Goal: Transaction & Acquisition: Purchase product/service

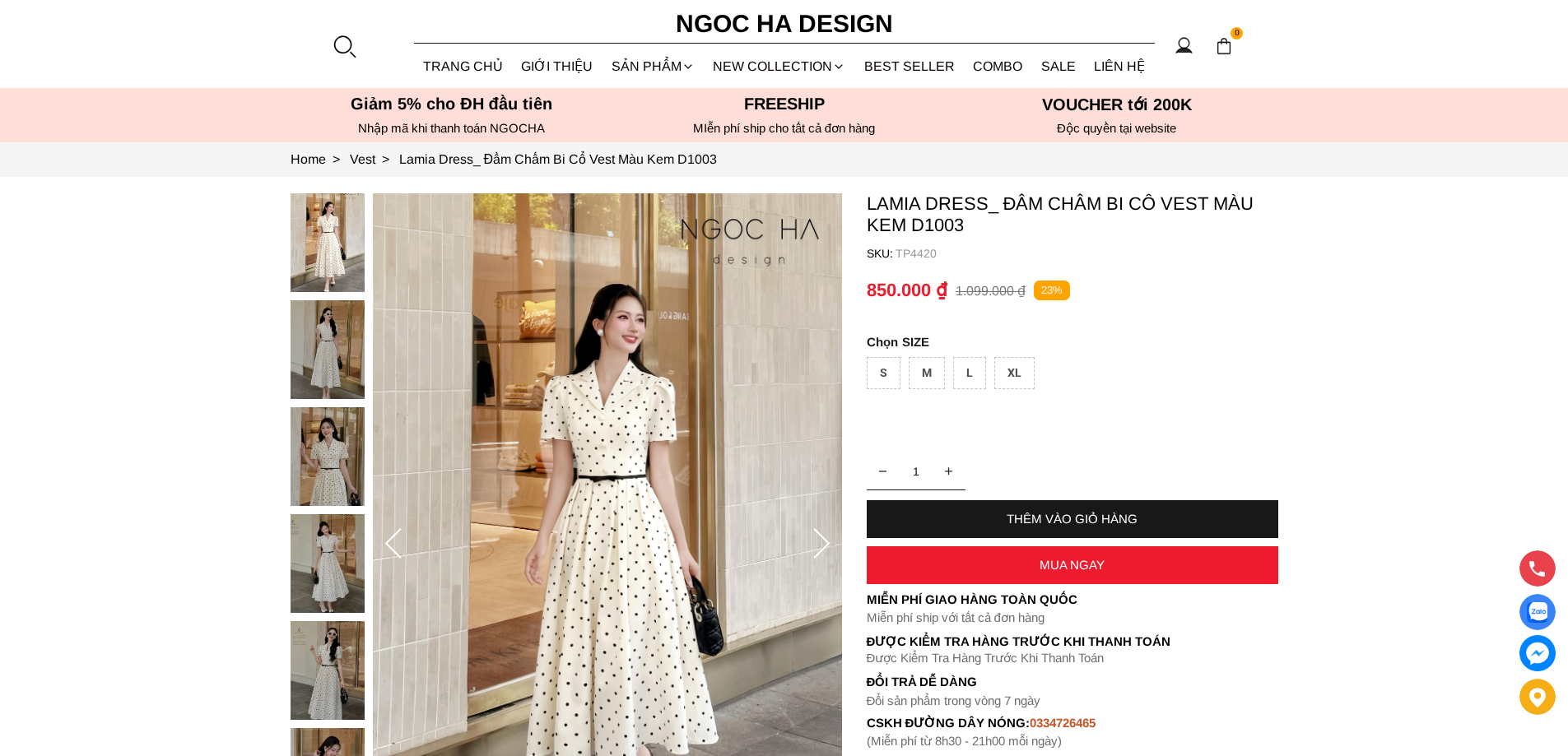
click at [1018, 374] on div "XL" at bounding box center [1014, 373] width 40 height 32
click at [1083, 573] on div "MUA NGAY" at bounding box center [1072, 565] width 412 height 38
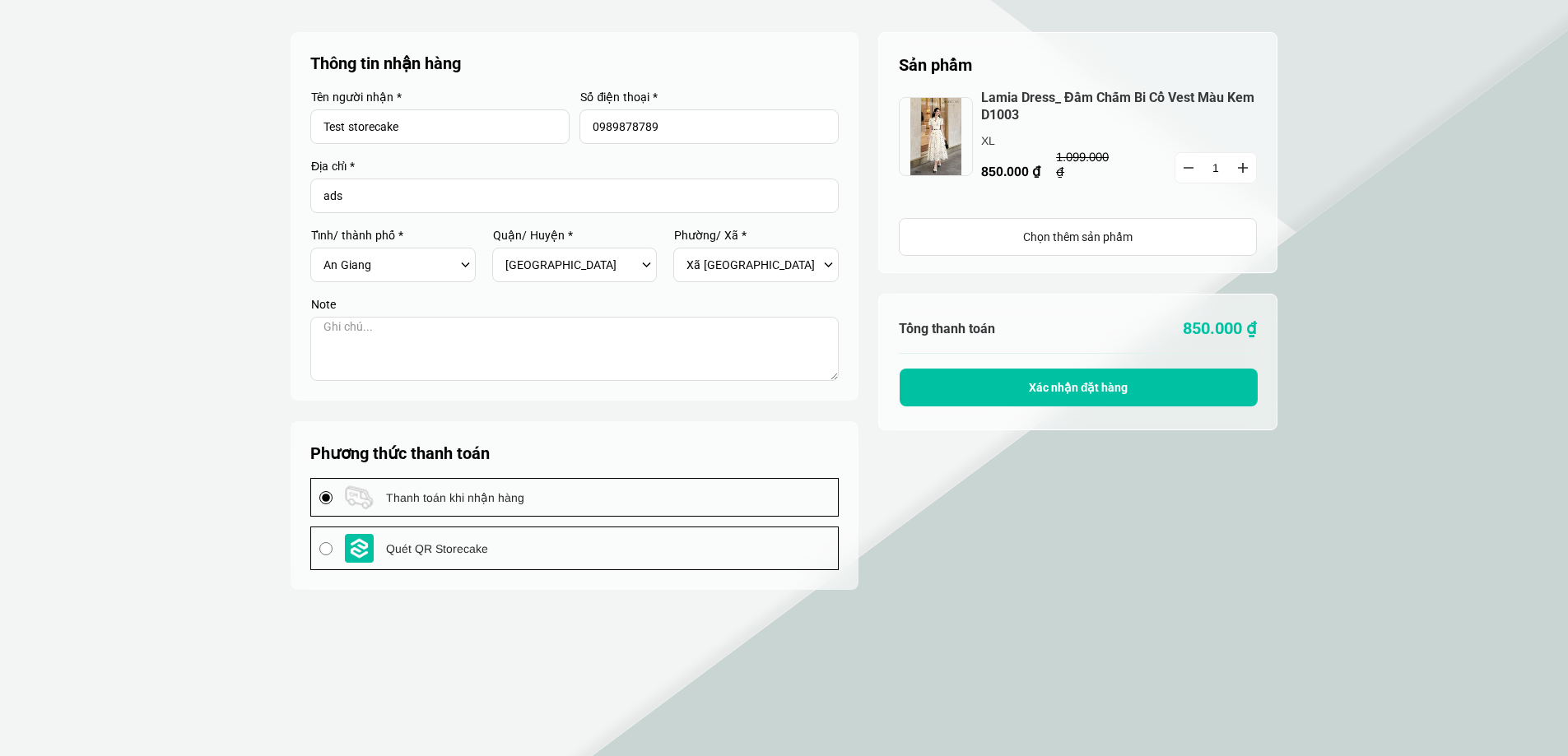
select select "805"
select select "80519"
select select "8051909"
